Goal: Obtain resource: Obtain resource

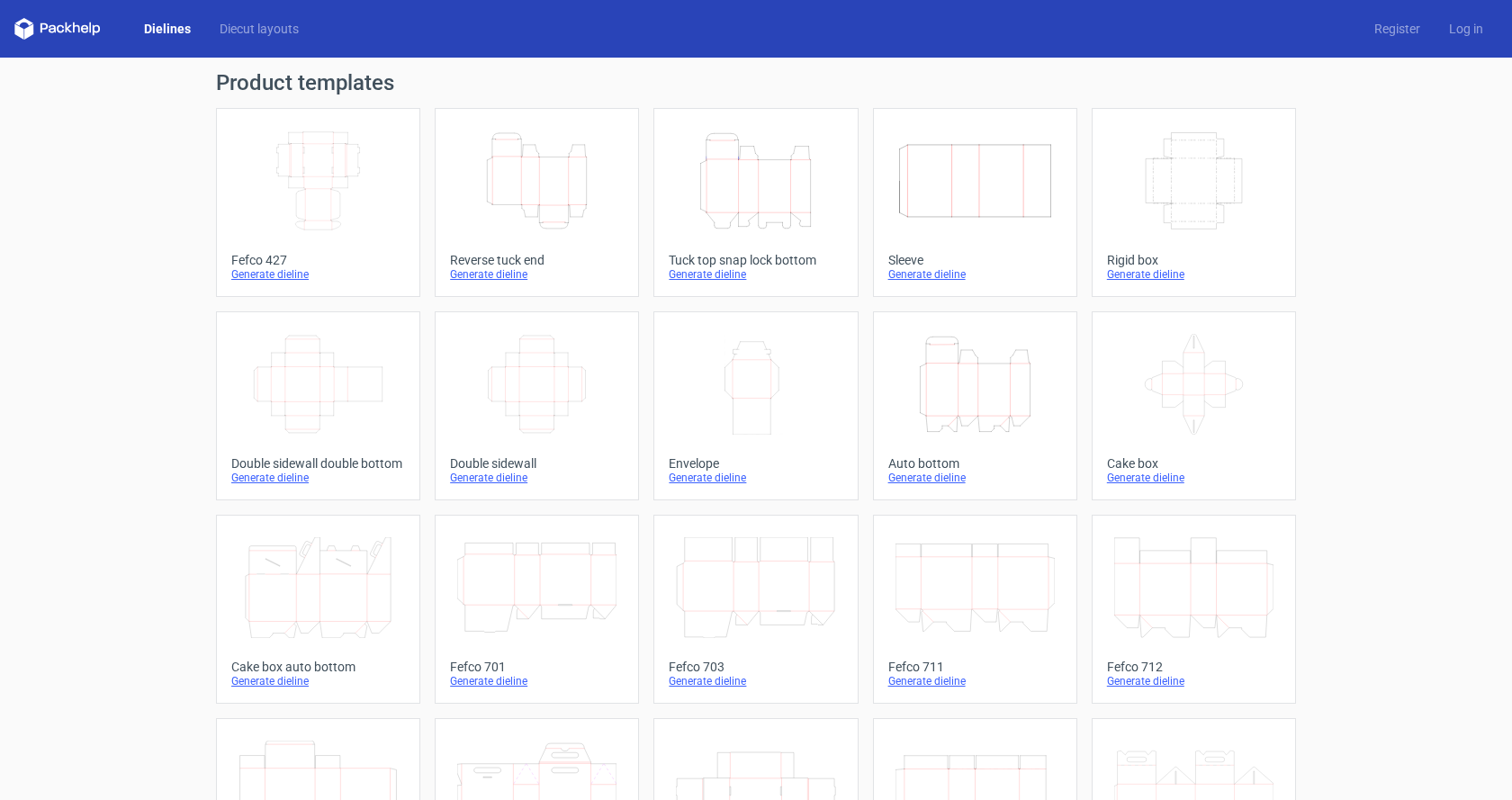
click at [765, 225] on icon "Height Depth Width" at bounding box center [756, 181] width 160 height 101
click at [546, 223] on icon "Height Depth Width" at bounding box center [536, 181] width 160 height 101
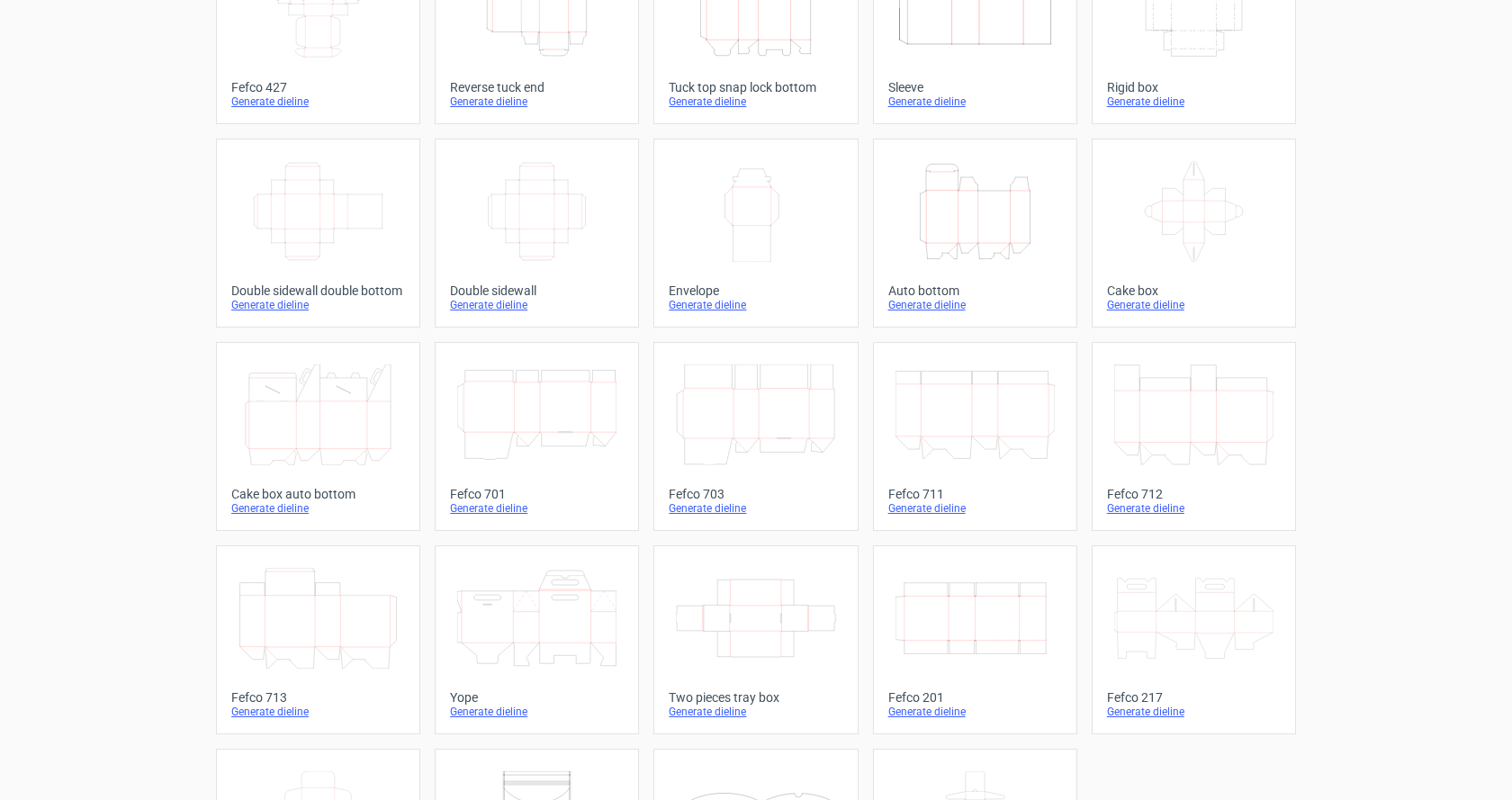
scroll to position [180, 0]
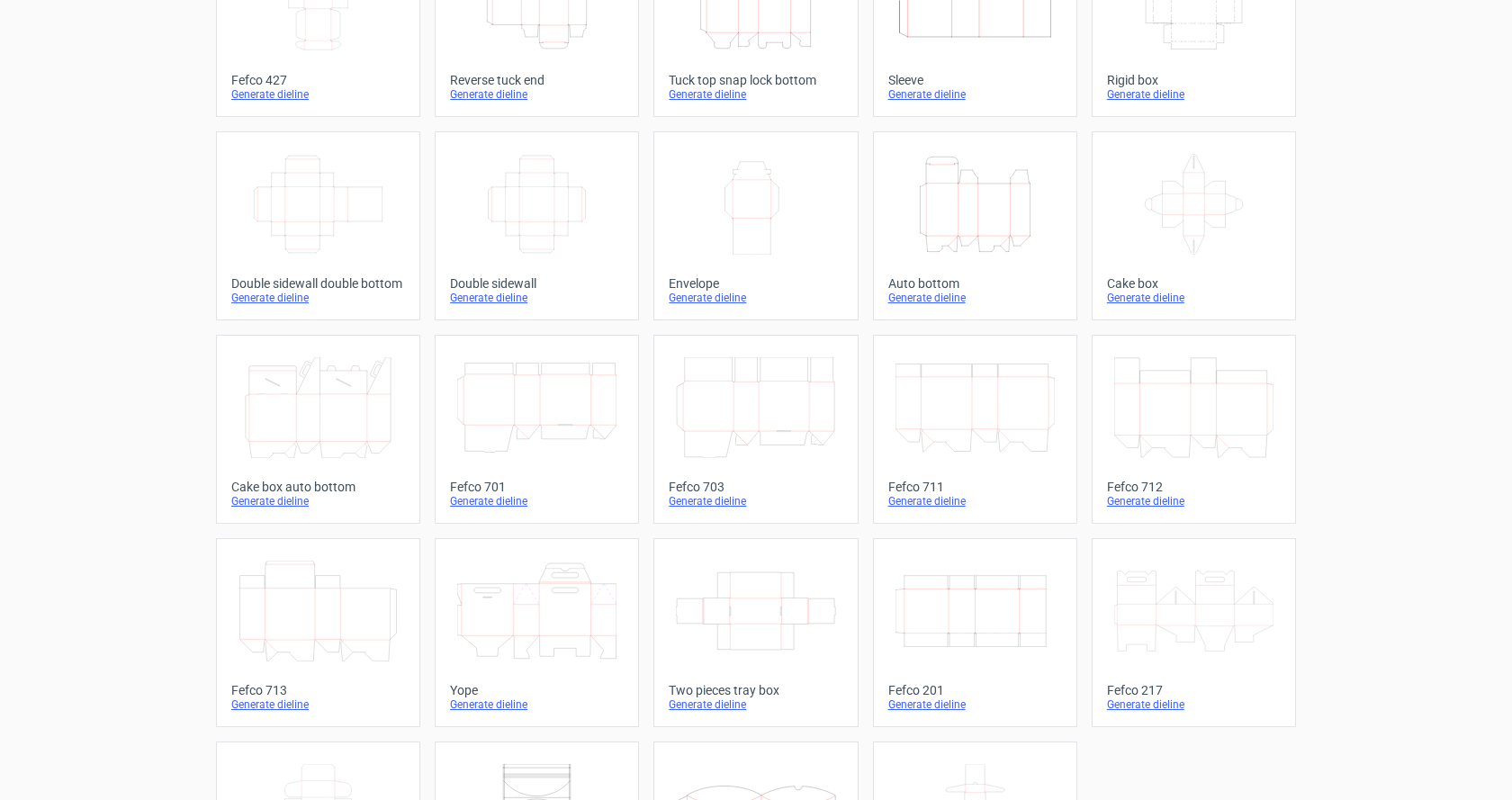
click at [1134, 282] on div "Cake box" at bounding box center [1194, 283] width 173 height 15
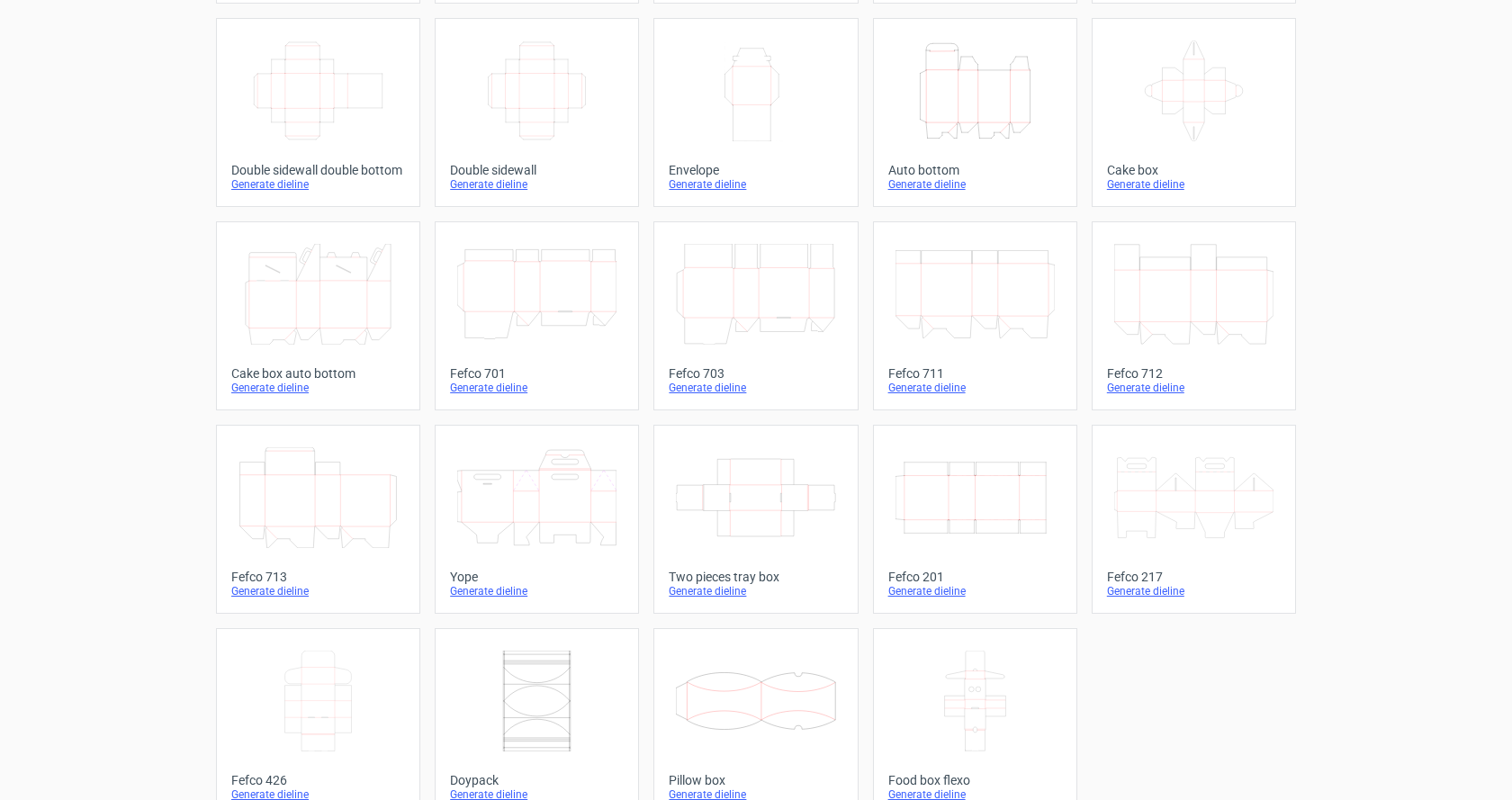
scroll to position [325, 0]
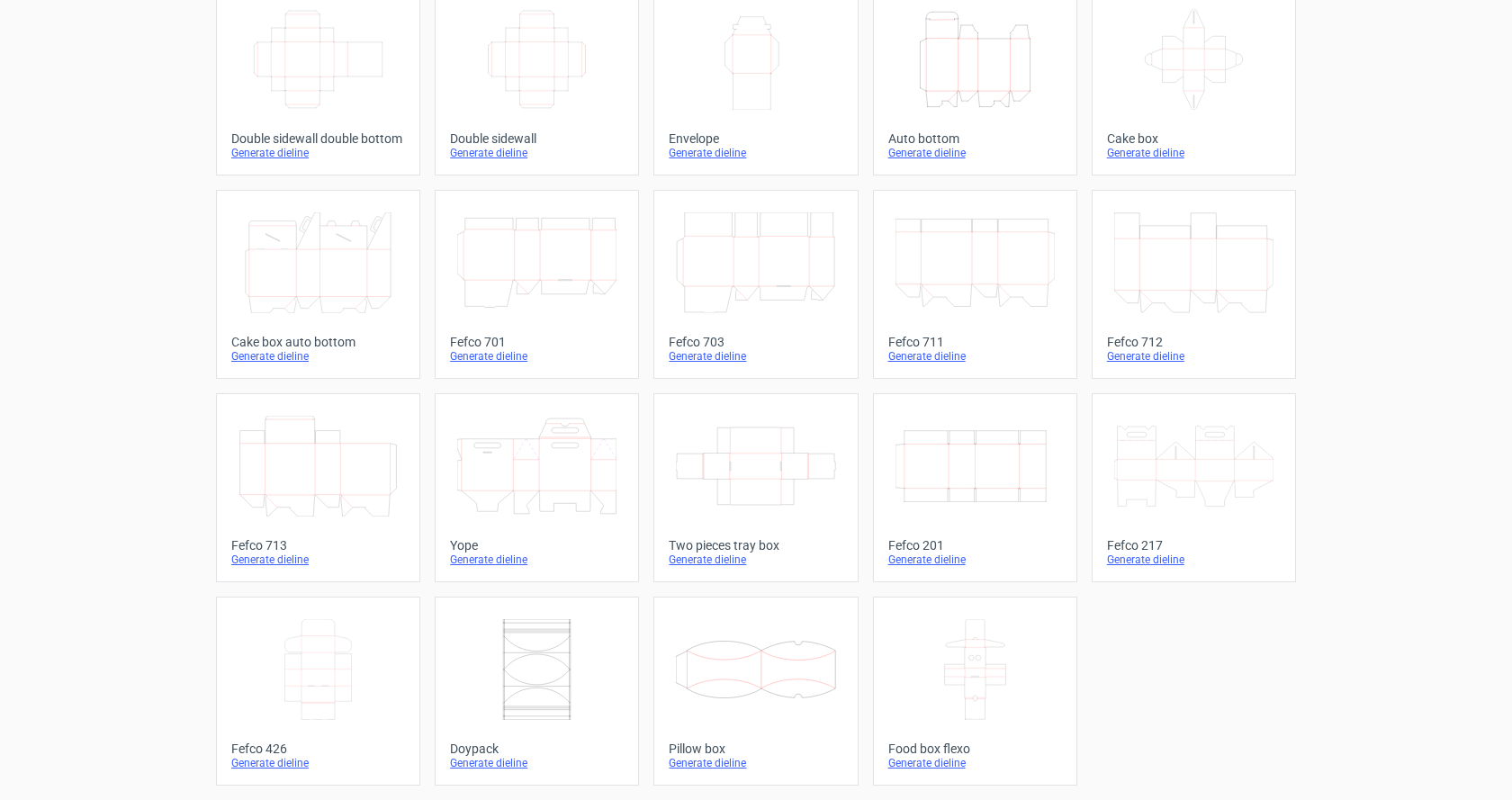
click at [1010, 478] on icon "Width Depth Height" at bounding box center [976, 466] width 160 height 101
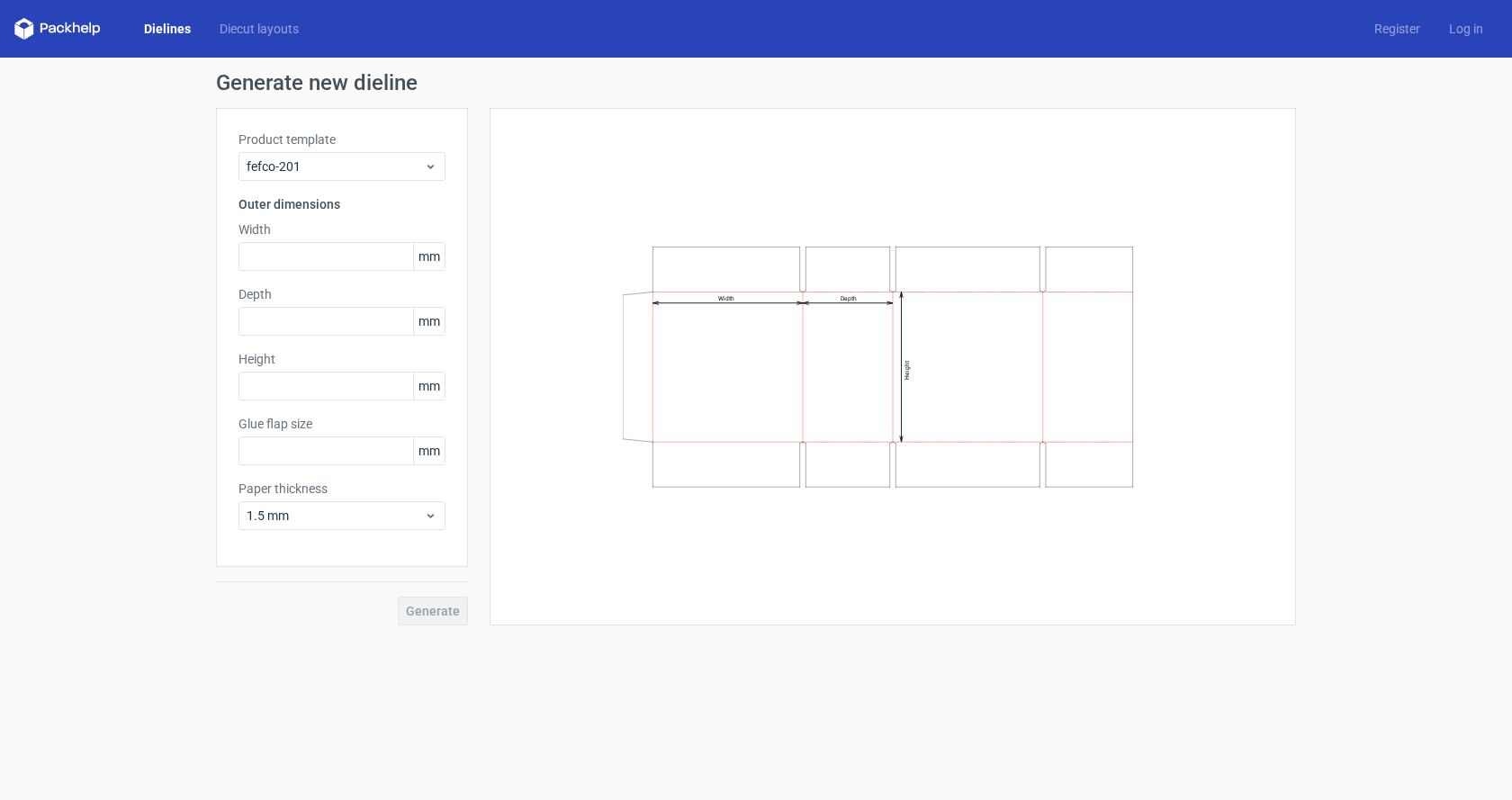
type input "20"
